Goal: Check status: Check status

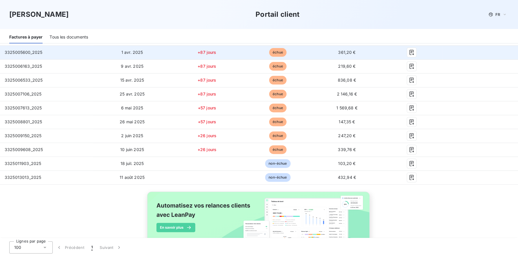
scroll to position [345, 0]
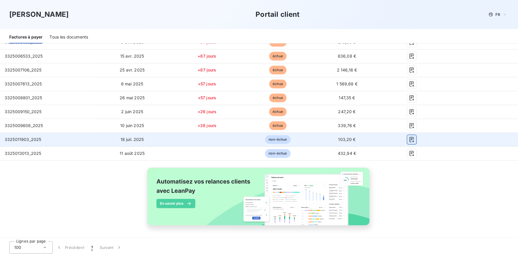
click at [409, 138] on icon "button" at bounding box center [412, 140] width 6 height 6
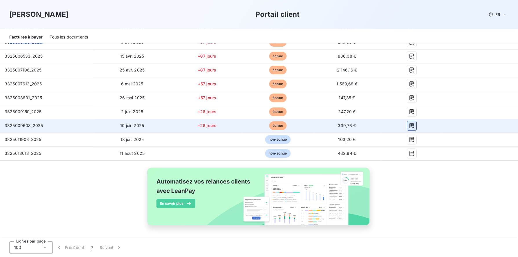
click at [409, 128] on icon "button" at bounding box center [412, 126] width 6 height 6
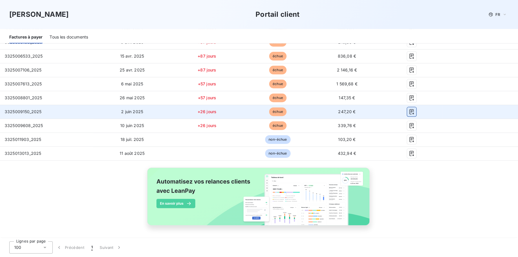
click at [409, 113] on icon "button" at bounding box center [412, 112] width 6 height 6
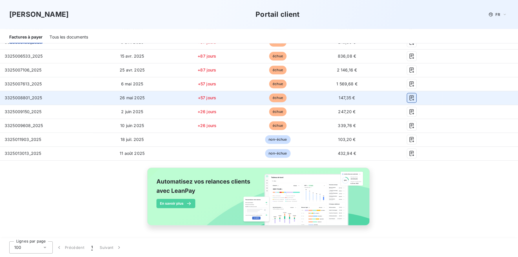
click at [409, 99] on icon "button" at bounding box center [412, 98] width 6 height 6
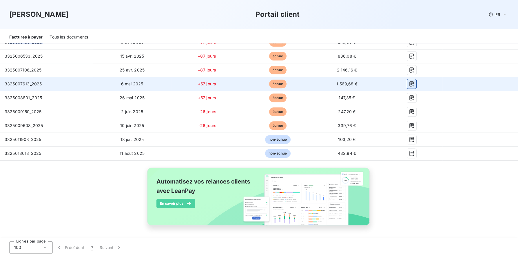
click at [409, 84] on icon "button" at bounding box center [412, 84] width 6 height 6
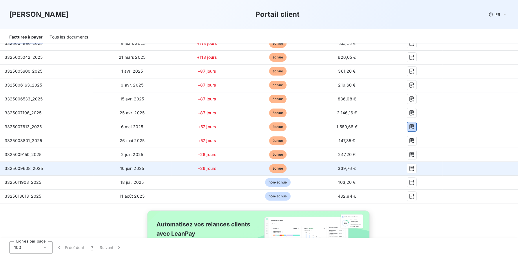
scroll to position [292, 0]
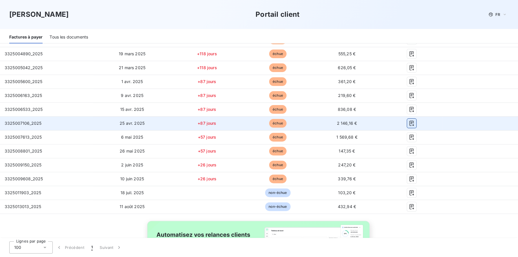
click at [409, 122] on icon "button" at bounding box center [411, 123] width 4 height 5
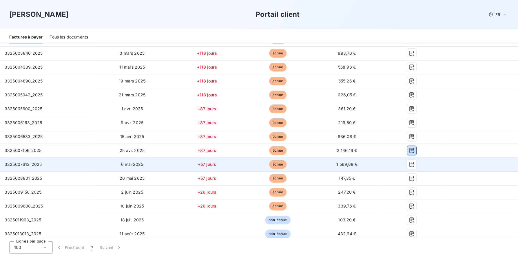
scroll to position [248, 0]
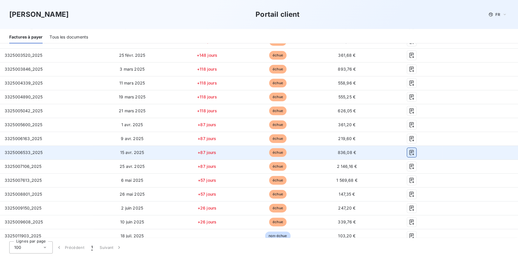
click at [407, 155] on button "button" at bounding box center [411, 152] width 9 height 9
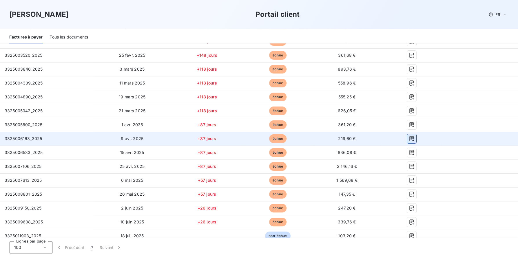
click at [409, 140] on icon "button" at bounding box center [412, 139] width 6 height 6
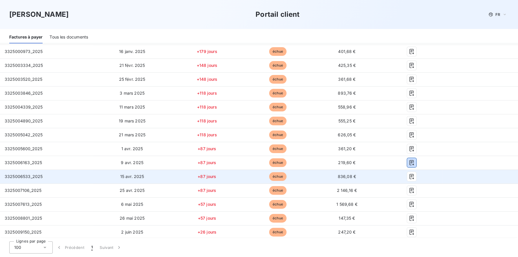
scroll to position [216, 0]
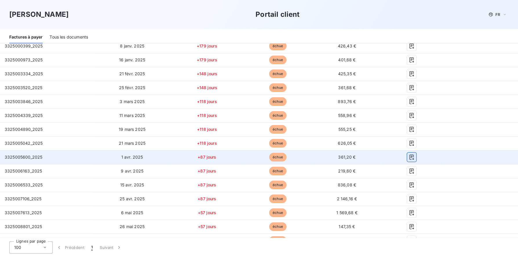
click at [409, 158] on icon "button" at bounding box center [411, 157] width 4 height 5
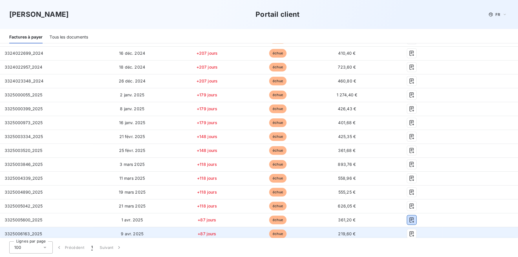
scroll to position [150, 0]
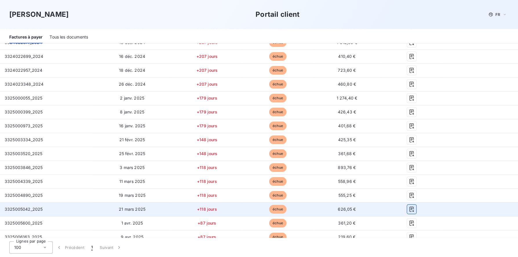
click at [409, 207] on icon "button" at bounding box center [412, 210] width 6 height 6
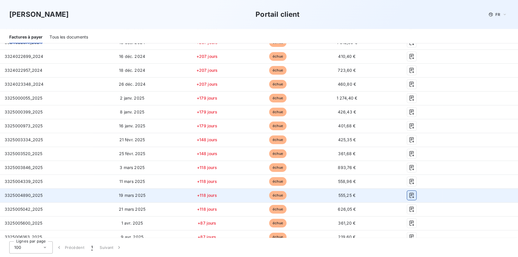
click at [409, 194] on icon "button" at bounding box center [412, 196] width 6 height 6
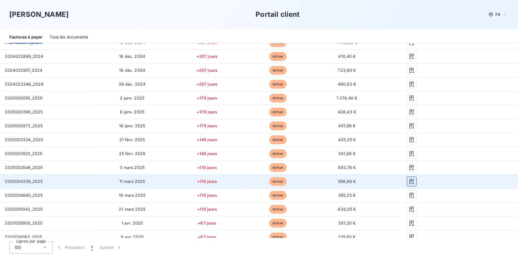
click at [409, 183] on icon "button" at bounding box center [412, 182] width 6 height 6
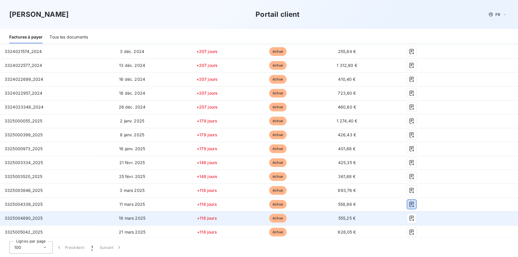
scroll to position [126, 0]
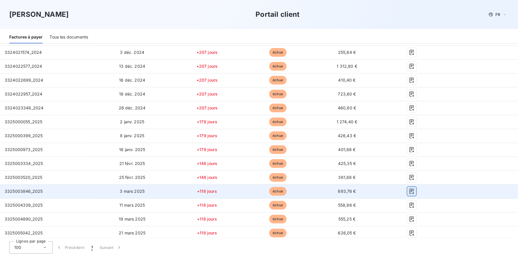
click at [409, 193] on icon "button" at bounding box center [411, 191] width 4 height 5
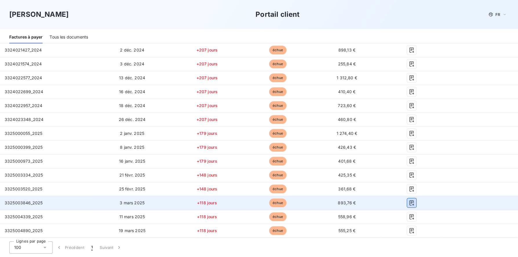
scroll to position [114, 0]
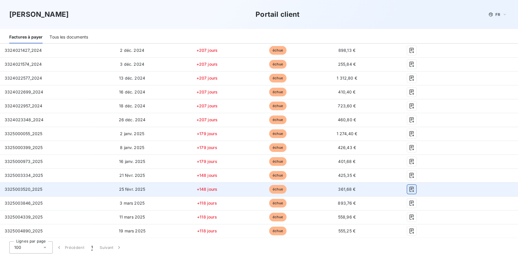
click at [409, 192] on icon "button" at bounding box center [411, 189] width 4 height 5
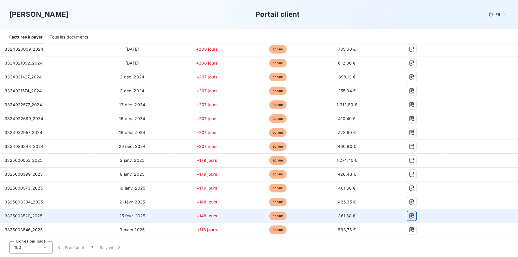
scroll to position [87, 0]
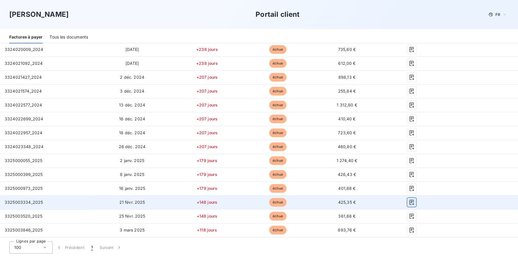
click at [409, 200] on icon "button" at bounding box center [412, 203] width 6 height 6
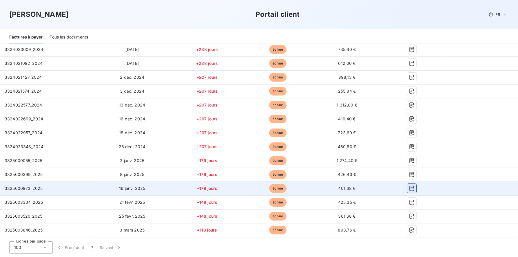
click at [408, 191] on button "button" at bounding box center [411, 188] width 9 height 9
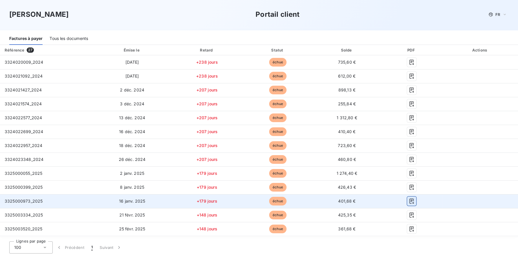
scroll to position [65, 0]
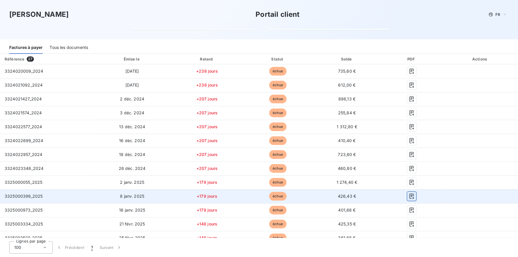
click at [409, 194] on icon "button" at bounding box center [412, 197] width 6 height 6
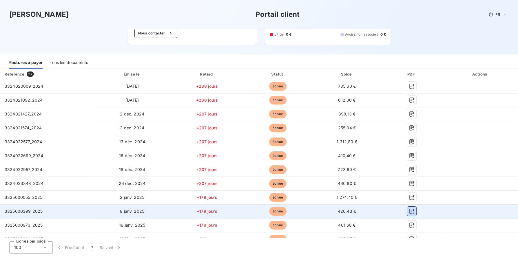
scroll to position [47, 0]
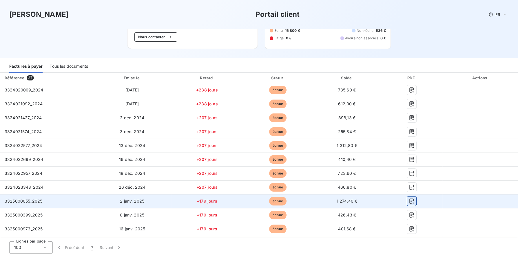
click at [409, 199] on icon "button" at bounding box center [412, 202] width 6 height 6
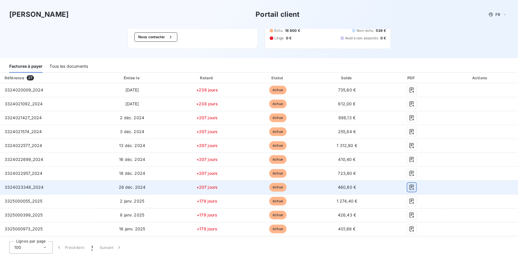
click at [407, 190] on button "button" at bounding box center [411, 187] width 9 height 9
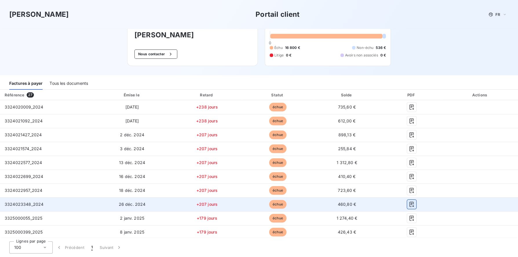
scroll to position [29, 0]
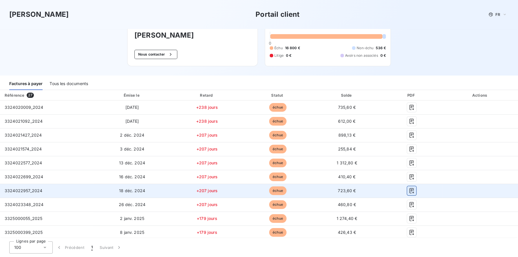
click at [409, 190] on icon "button" at bounding box center [412, 191] width 6 height 6
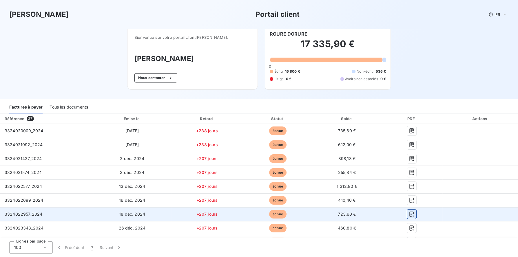
scroll to position [6, 0]
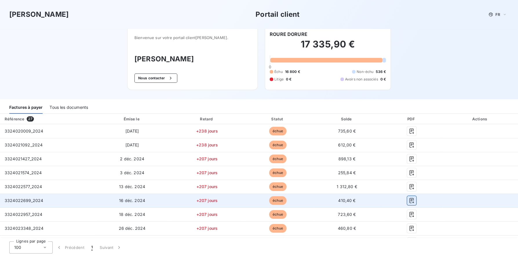
click at [409, 201] on icon "button" at bounding box center [411, 200] width 4 height 5
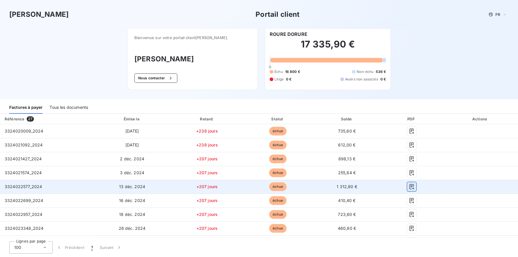
click at [409, 189] on icon "button" at bounding box center [412, 187] width 6 height 6
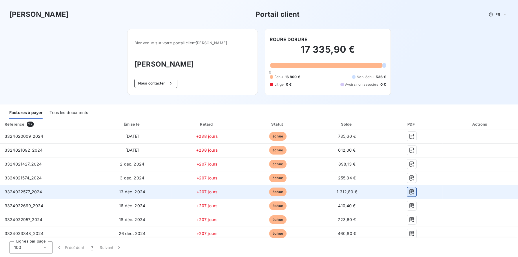
scroll to position [0, 0]
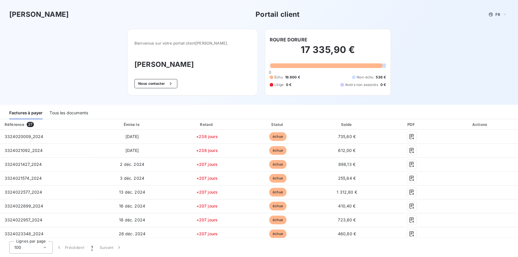
click at [352, 14] on div "[PERSON_NAME] client FR" at bounding box center [259, 14] width 500 height 10
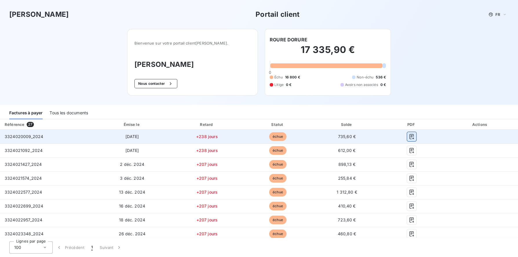
click at [409, 136] on icon "button" at bounding box center [412, 137] width 6 height 6
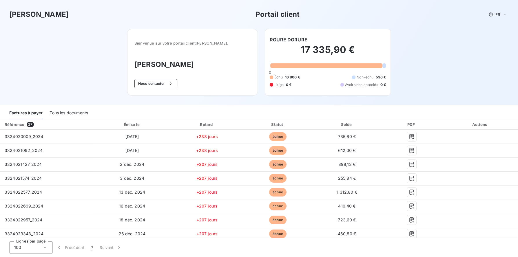
click at [495, 94] on div "Fedrigoni Portail client FR Bienvenue sur votre portail client [PERSON_NAME] . …" at bounding box center [259, 52] width 518 height 105
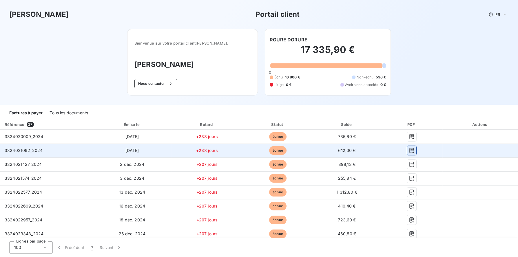
click at [409, 150] on icon "button" at bounding box center [412, 151] width 6 height 6
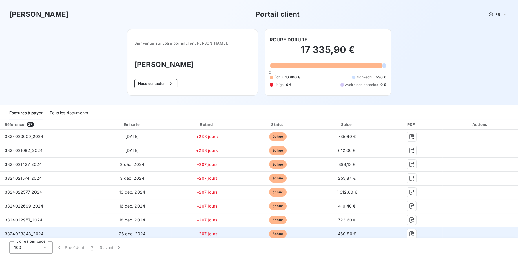
drag, startPoint x: 342, startPoint y: 236, endPoint x: 342, endPoint y: 229, distance: 7.0
click at [342, 236] on span "460,80 €" at bounding box center [347, 234] width 18 height 5
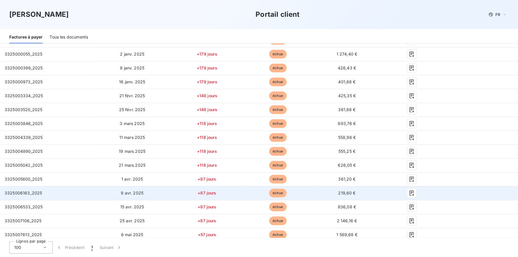
scroll to position [203, 0]
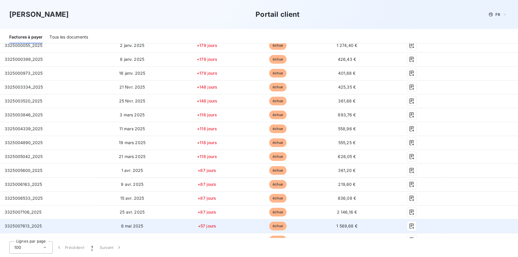
click at [473, 224] on td at bounding box center [481, 226] width 76 height 14
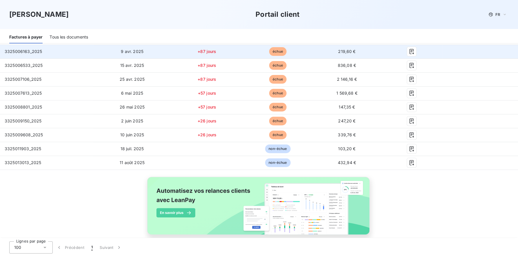
scroll to position [336, 0]
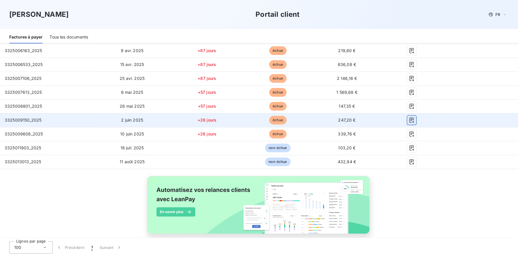
click at [409, 119] on icon "button" at bounding box center [411, 120] width 4 height 5
click at [342, 119] on span "247,20 €" at bounding box center [346, 120] width 17 height 5
click at [409, 121] on icon "button" at bounding box center [412, 120] width 6 height 6
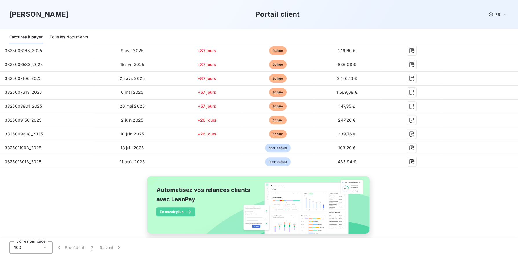
click at [335, 13] on div "[PERSON_NAME] client FR" at bounding box center [259, 14] width 500 height 10
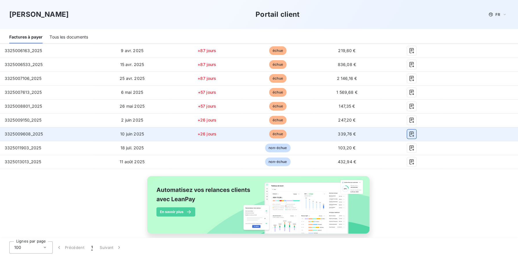
click at [409, 136] on icon "button" at bounding box center [412, 134] width 6 height 6
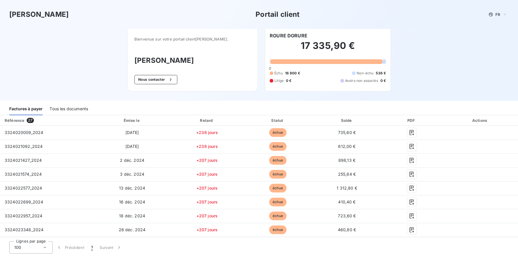
scroll to position [0, 0]
